Goal: Information Seeking & Learning: Learn about a topic

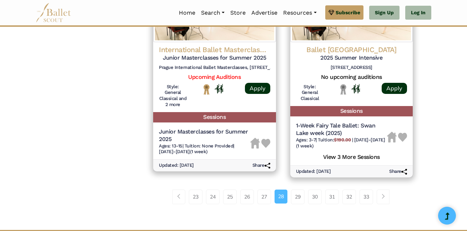
scroll to position [1030, 0]
click at [390, 200] on link "Page navigation example" at bounding box center [383, 197] width 13 height 14
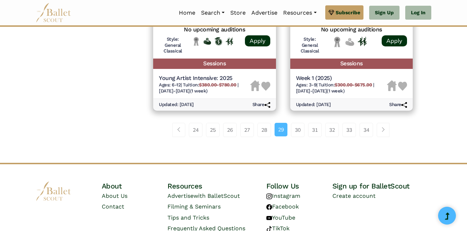
scroll to position [1074, 0]
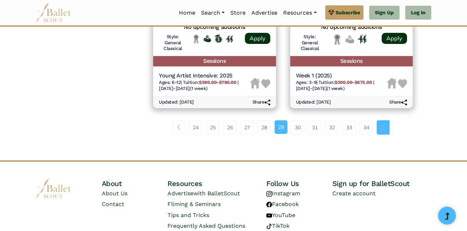
click at [386, 128] on span "Page navigation example" at bounding box center [383, 127] width 5 height 5
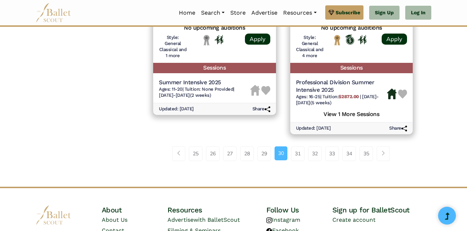
scroll to position [1062, 0]
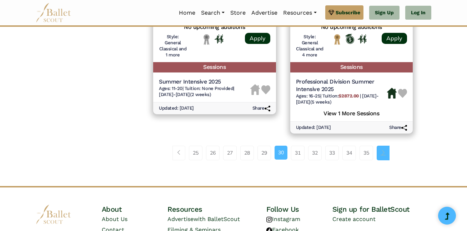
click at [383, 157] on link "Page navigation example" at bounding box center [383, 153] width 13 height 14
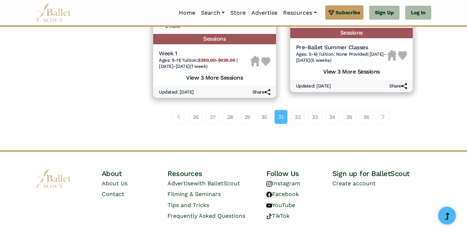
scroll to position [1145, 0]
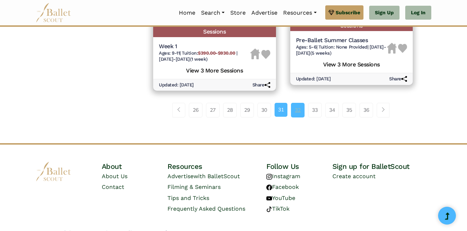
click at [297, 111] on link "32" at bounding box center [298, 110] width 14 height 14
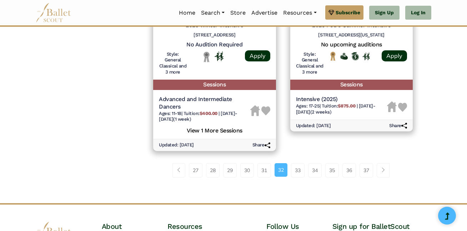
scroll to position [1060, 0]
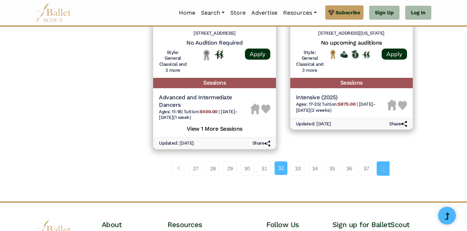
click at [381, 168] on link "Page navigation example" at bounding box center [383, 169] width 13 height 14
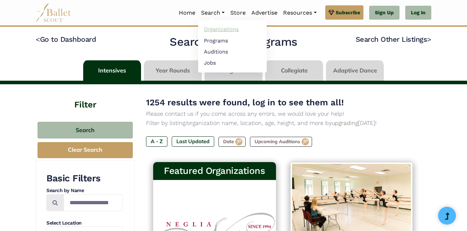
click at [216, 25] on link "Organizations" at bounding box center [232, 29] width 69 height 11
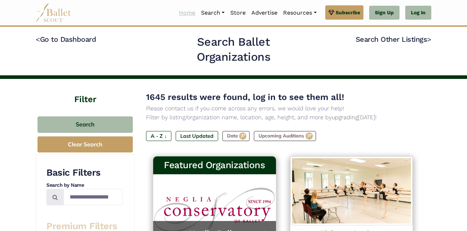
click at [184, 15] on link "Home" at bounding box center [187, 12] width 22 height 15
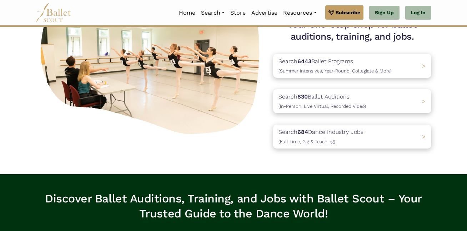
scroll to position [82, 0]
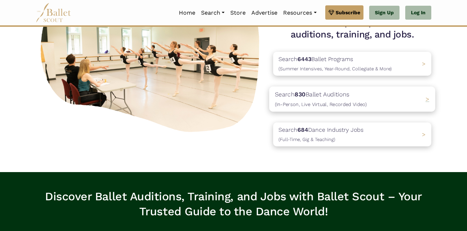
click at [377, 101] on div "Search 830 Ballet Auditions (In-Person, Live Virtual, Recorded Video) >" at bounding box center [352, 99] width 166 height 25
click at [427, 98] on span ">" at bounding box center [428, 99] width 4 height 7
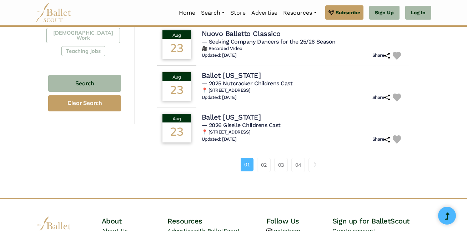
scroll to position [468, 0]
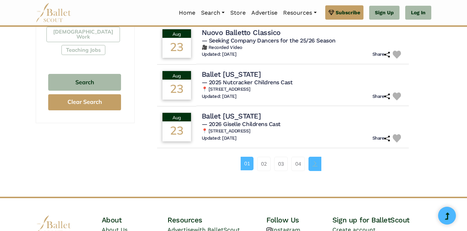
click at [314, 166] on span "Page navigation example" at bounding box center [315, 163] width 5 height 5
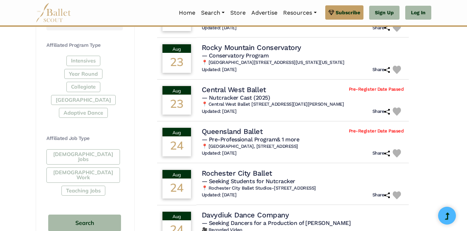
scroll to position [328, 0]
